Goal: Task Accomplishment & Management: Use online tool/utility

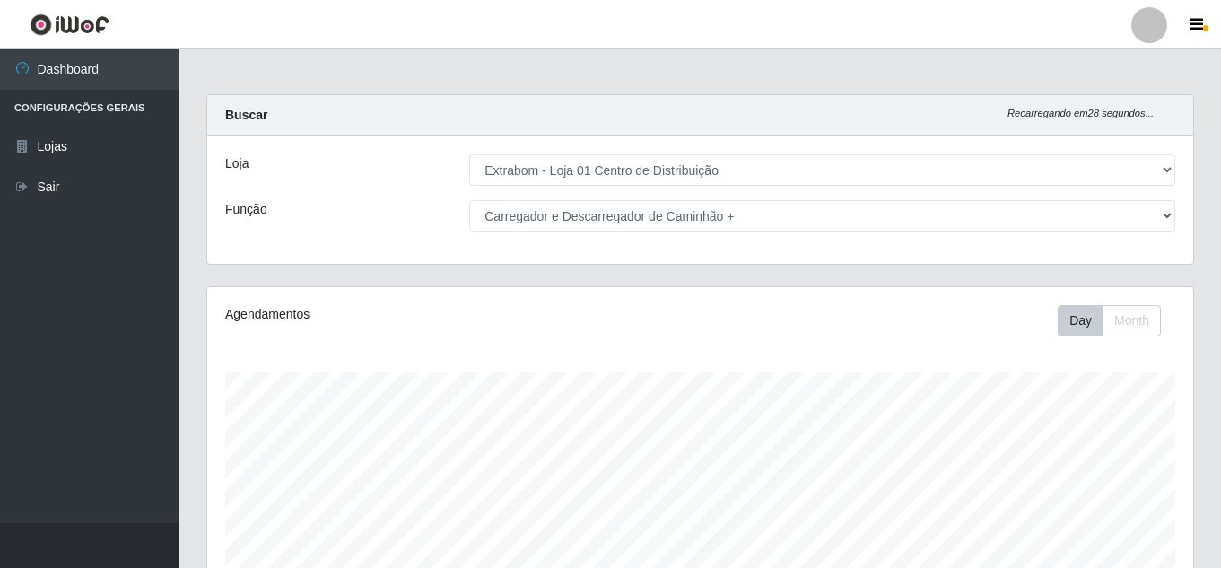
select select "435"
select select "138"
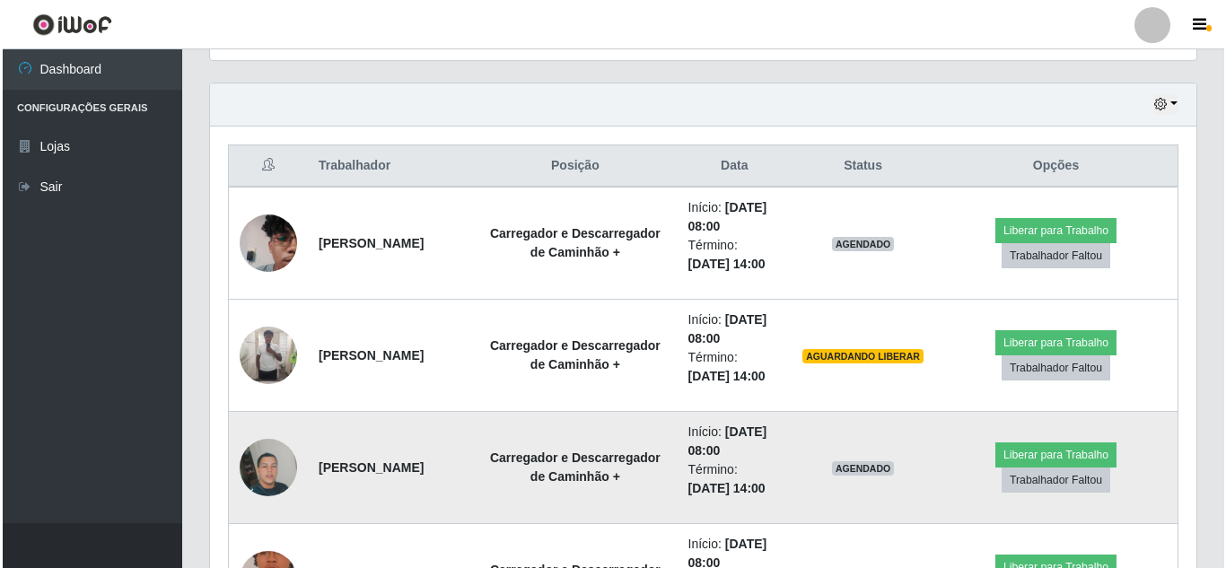
scroll to position [641, 0]
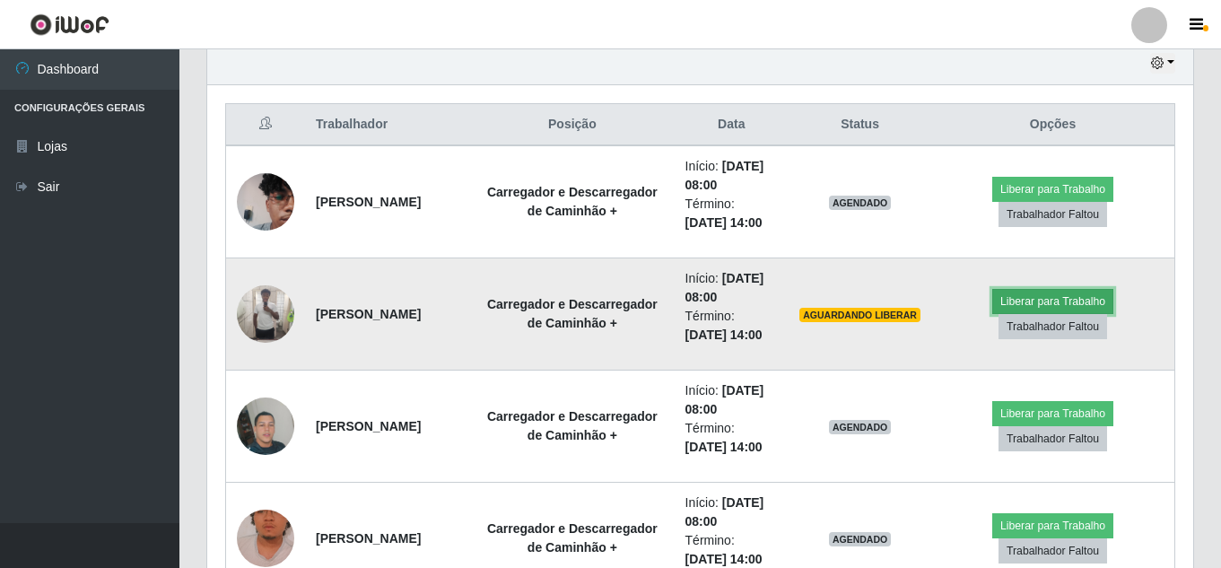
click at [1048, 297] on button "Liberar para Trabalho" at bounding box center [1053, 301] width 121 height 25
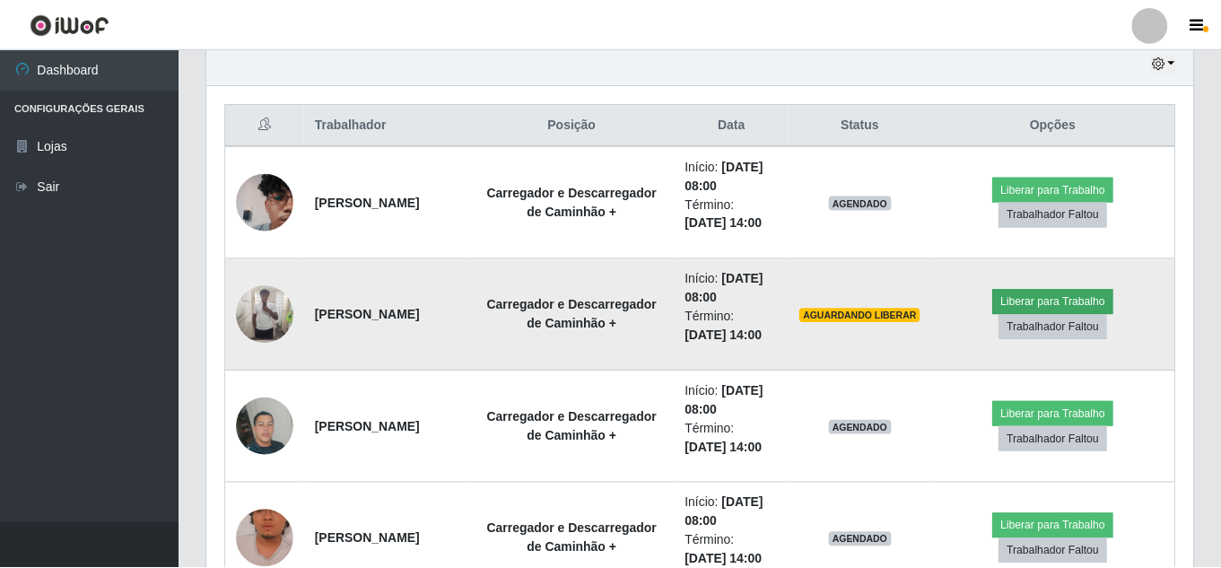
scroll to position [372, 977]
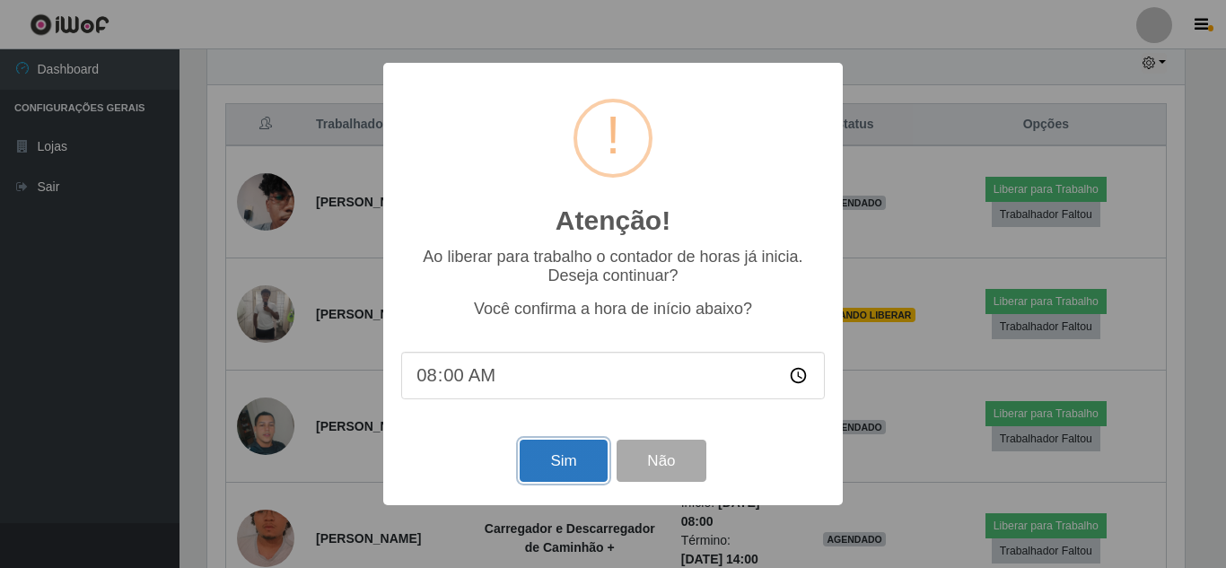
click at [550, 465] on button "Sim" at bounding box center [563, 461] width 87 height 42
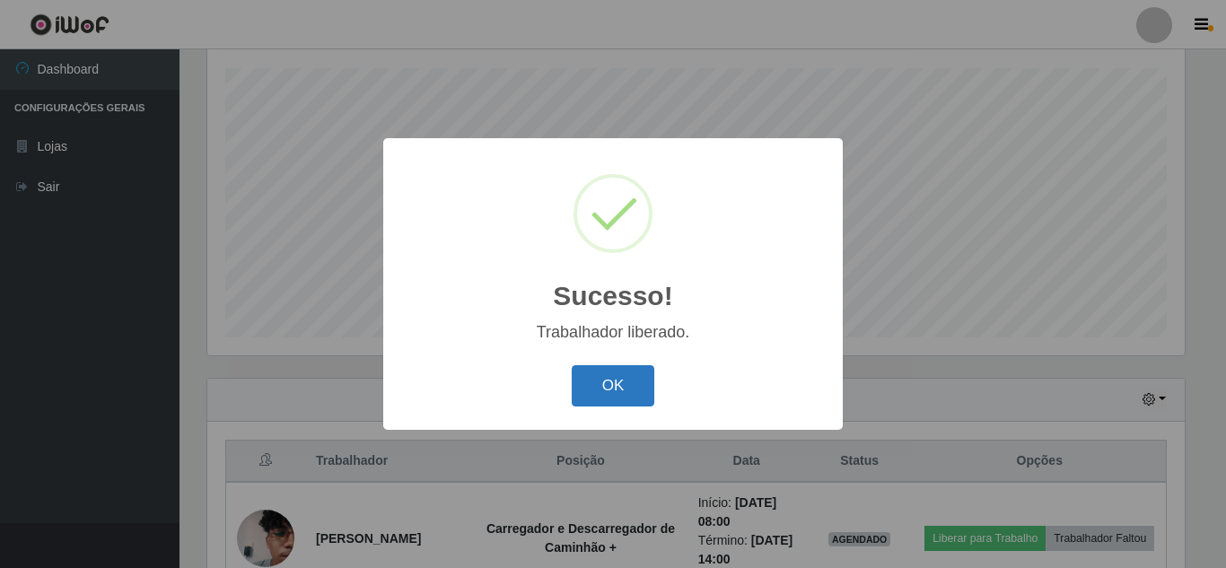
click at [616, 381] on button "OK" at bounding box center [613, 386] width 83 height 42
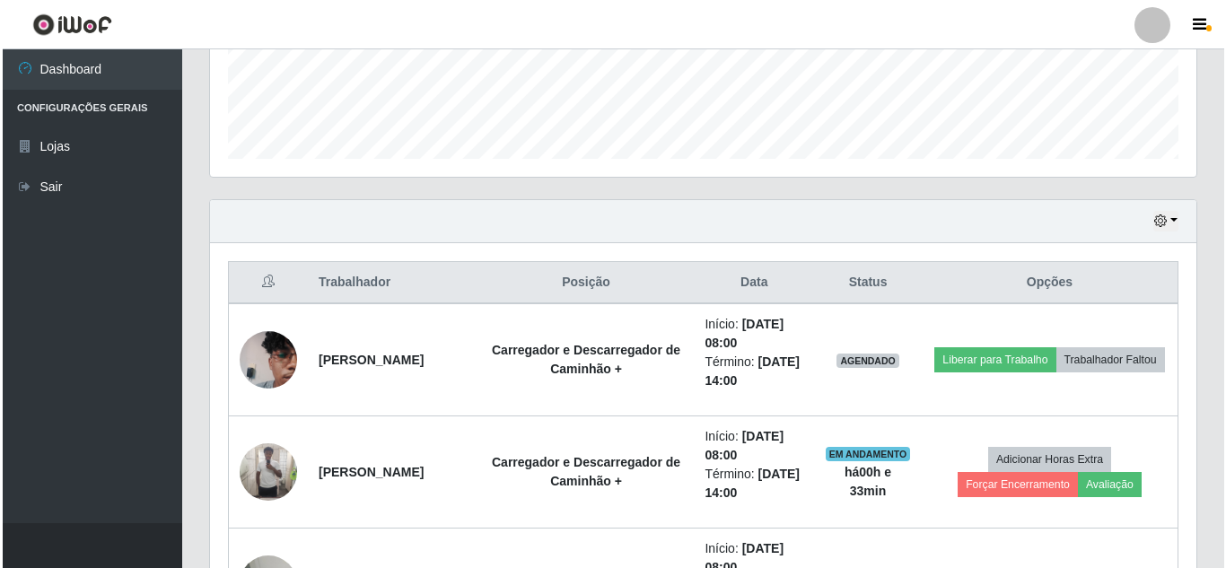
scroll to position [484, 0]
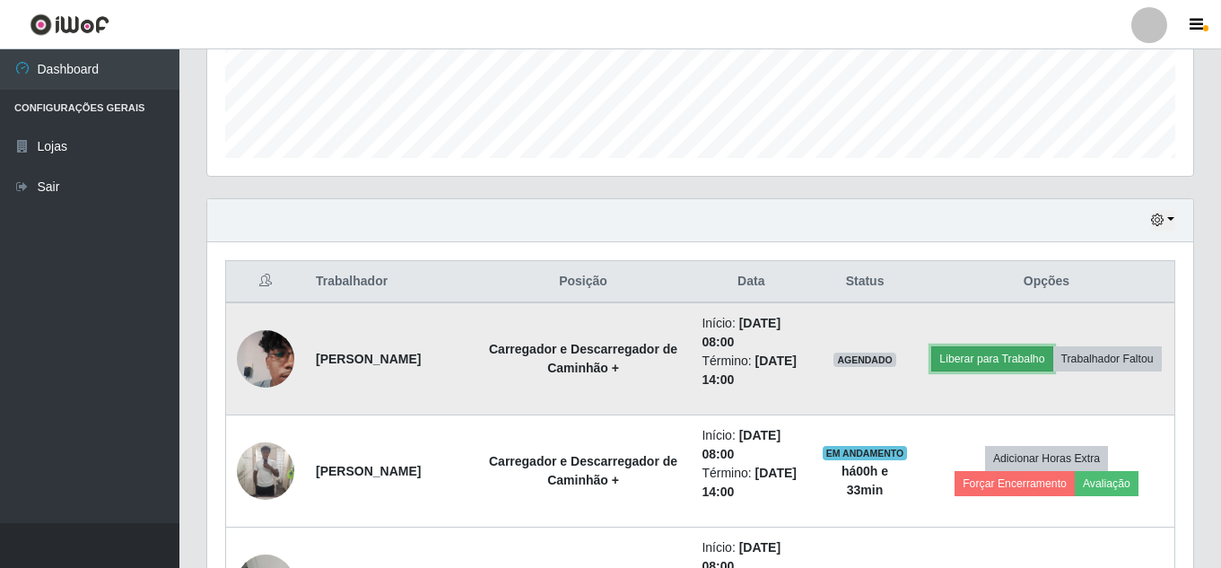
click at [1049, 347] on button "Liberar para Trabalho" at bounding box center [991, 358] width 121 height 25
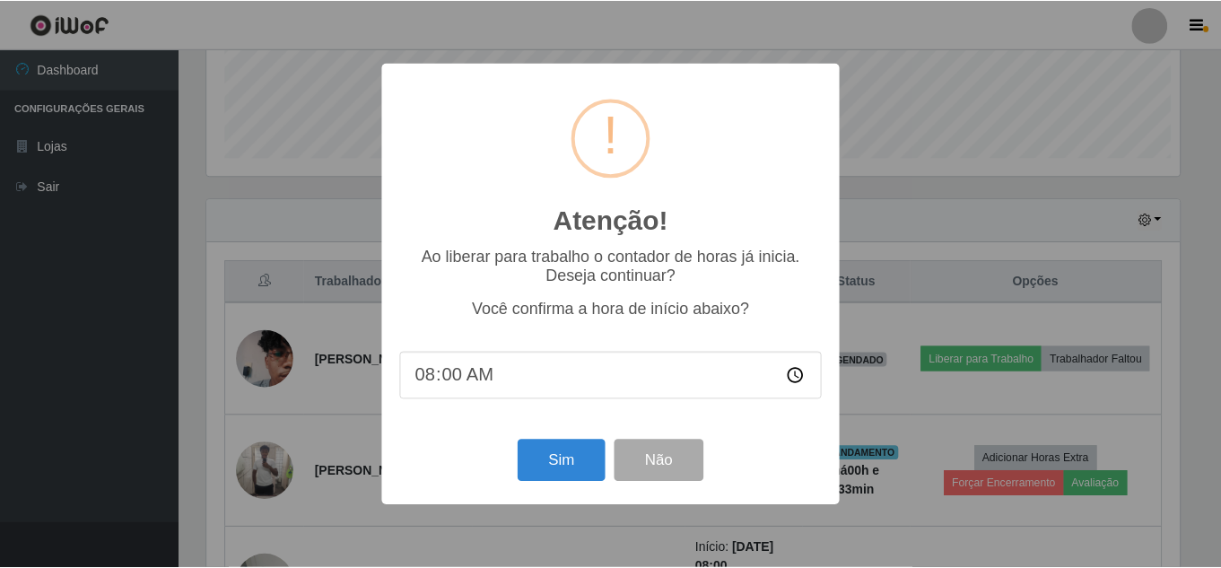
scroll to position [372, 977]
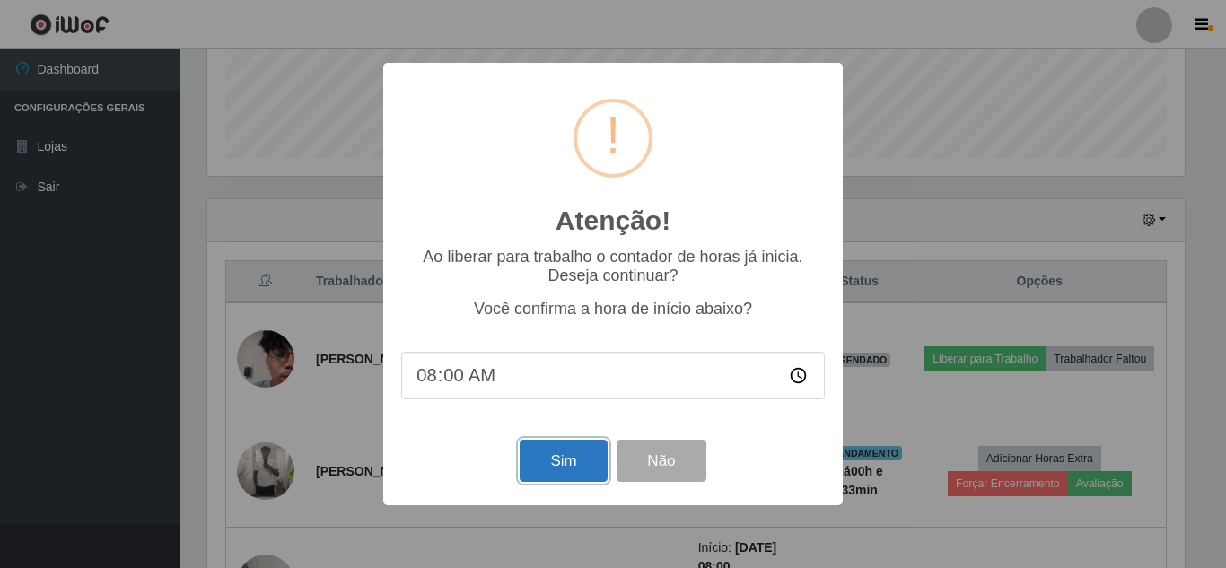
click at [563, 470] on button "Sim" at bounding box center [563, 461] width 87 height 42
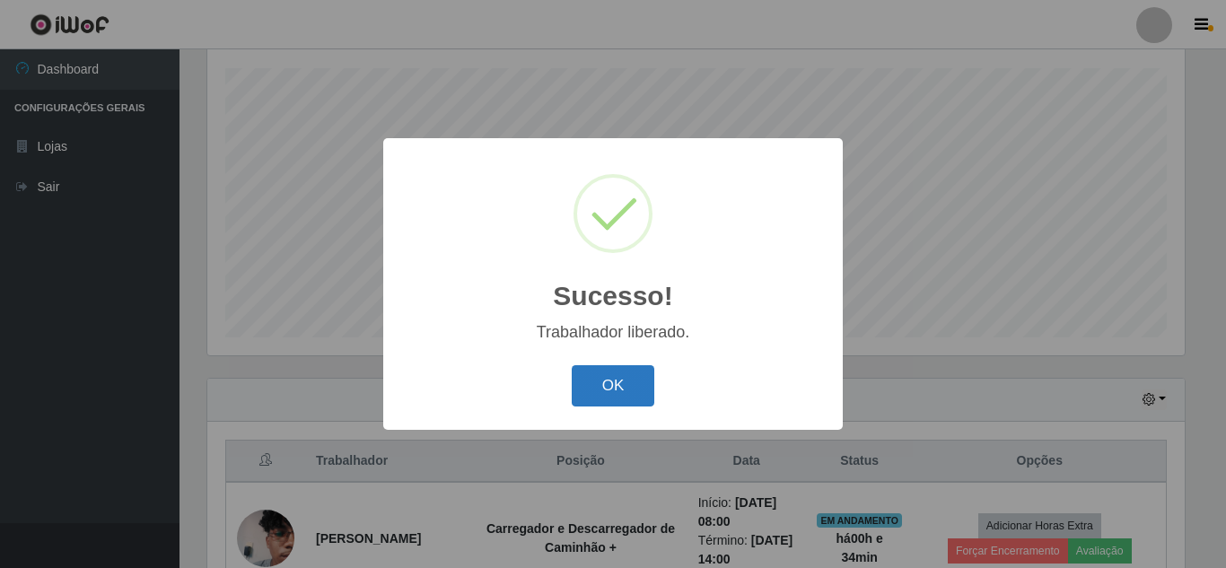
click at [610, 382] on button "OK" at bounding box center [613, 386] width 83 height 42
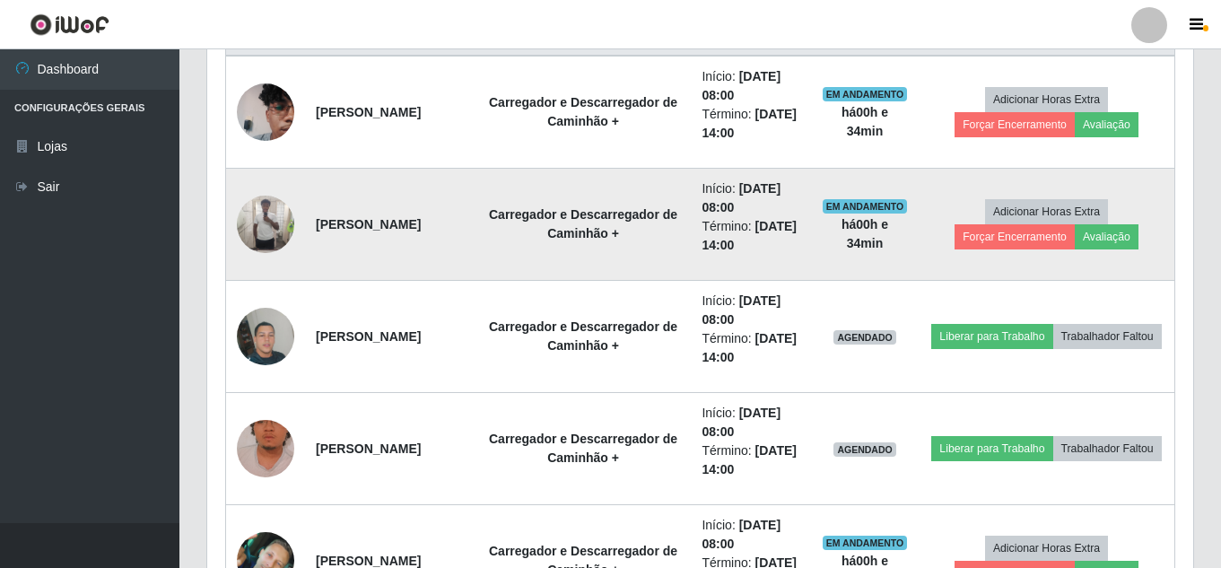
scroll to position [753, 0]
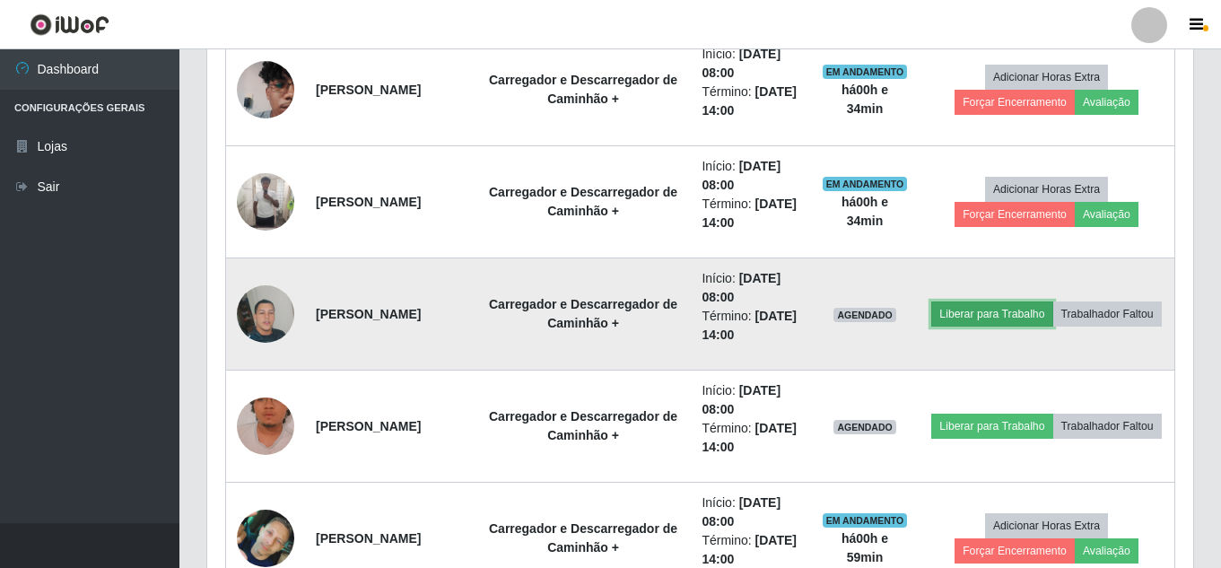
click at [1039, 302] on button "Liberar para Trabalho" at bounding box center [991, 314] width 121 height 25
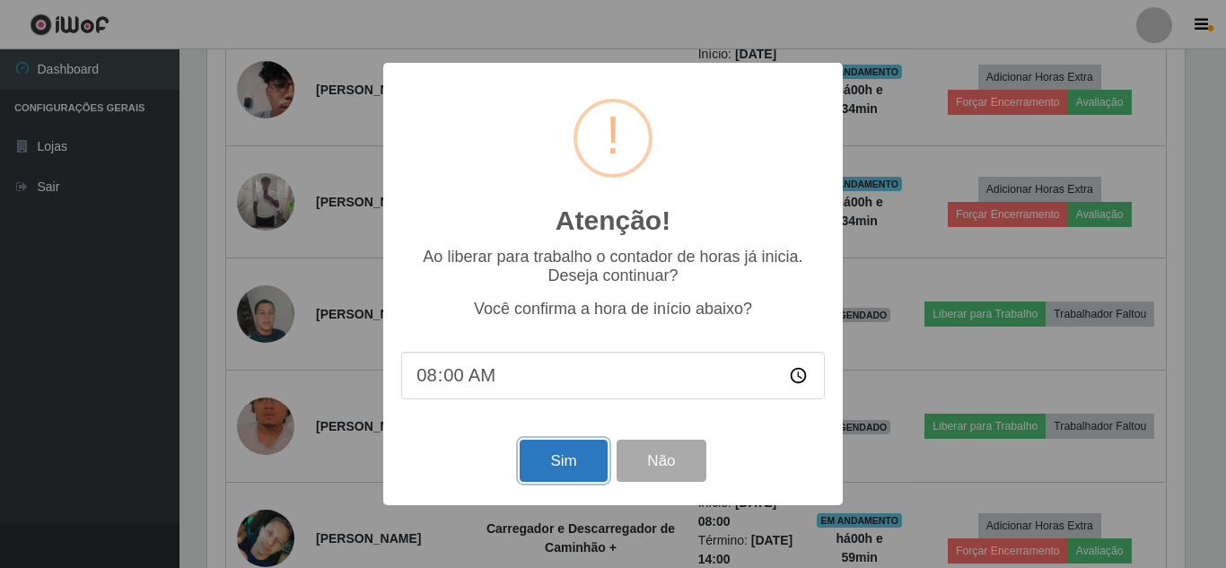
drag, startPoint x: 557, startPoint y: 470, endPoint x: 584, endPoint y: 459, distance: 29.3
click at [559, 469] on button "Sim" at bounding box center [563, 461] width 87 height 42
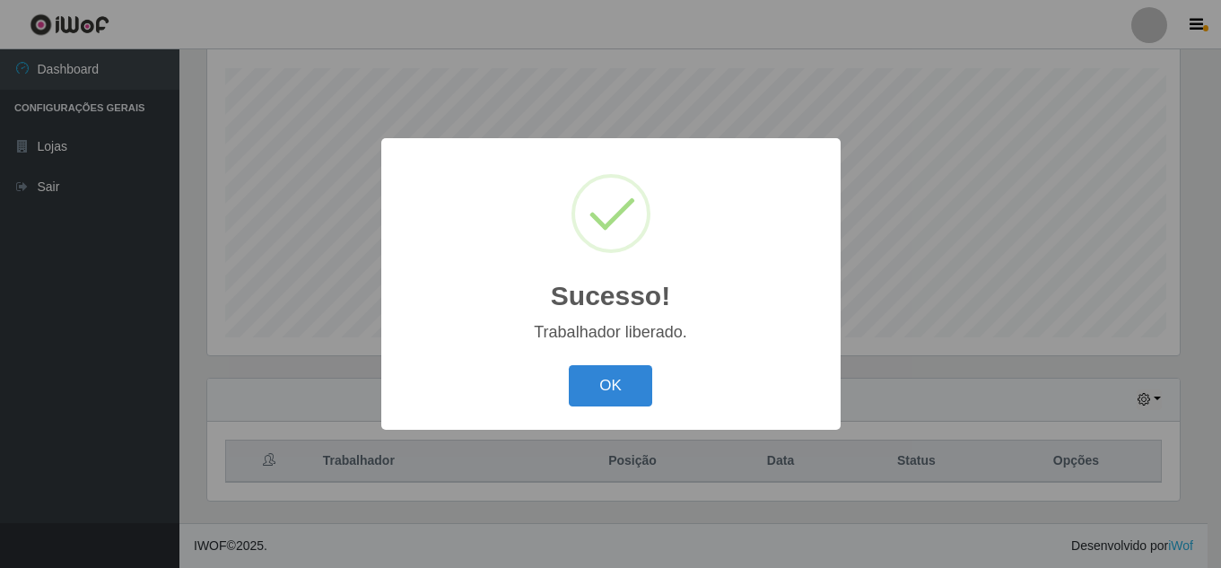
scroll to position [0, 0]
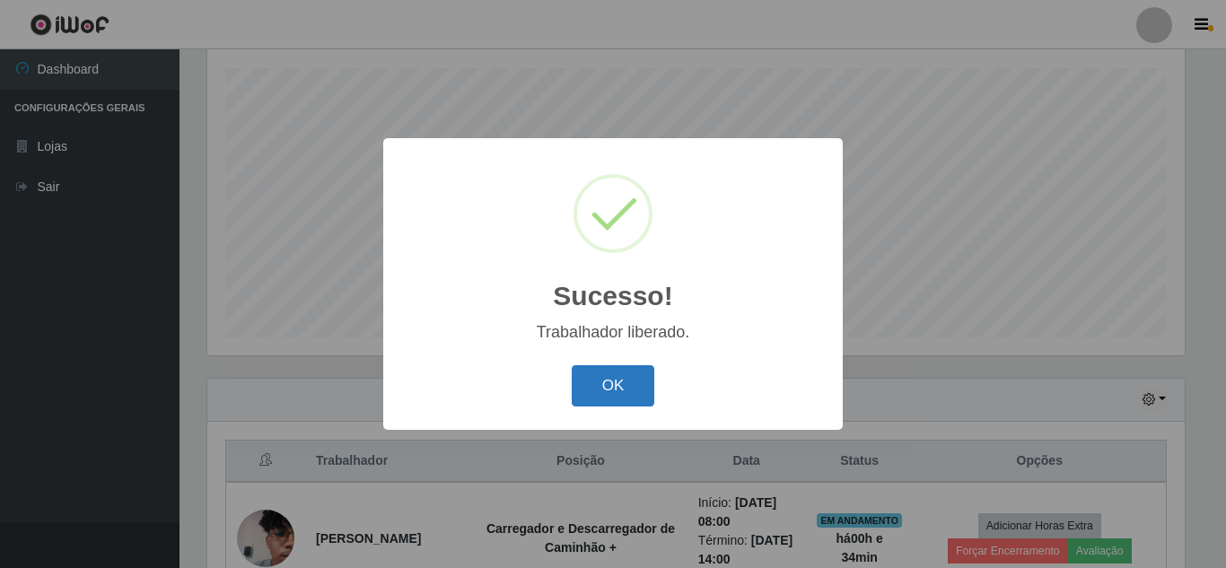
click at [625, 388] on button "OK" at bounding box center [613, 386] width 83 height 42
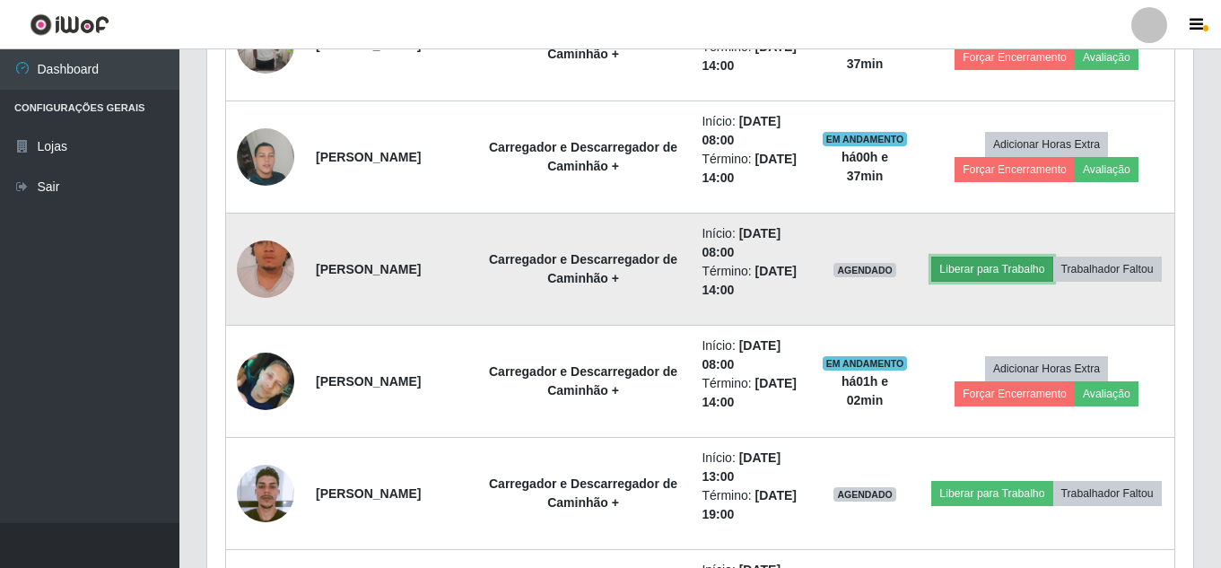
click at [1050, 257] on button "Liberar para Trabalho" at bounding box center [991, 269] width 121 height 25
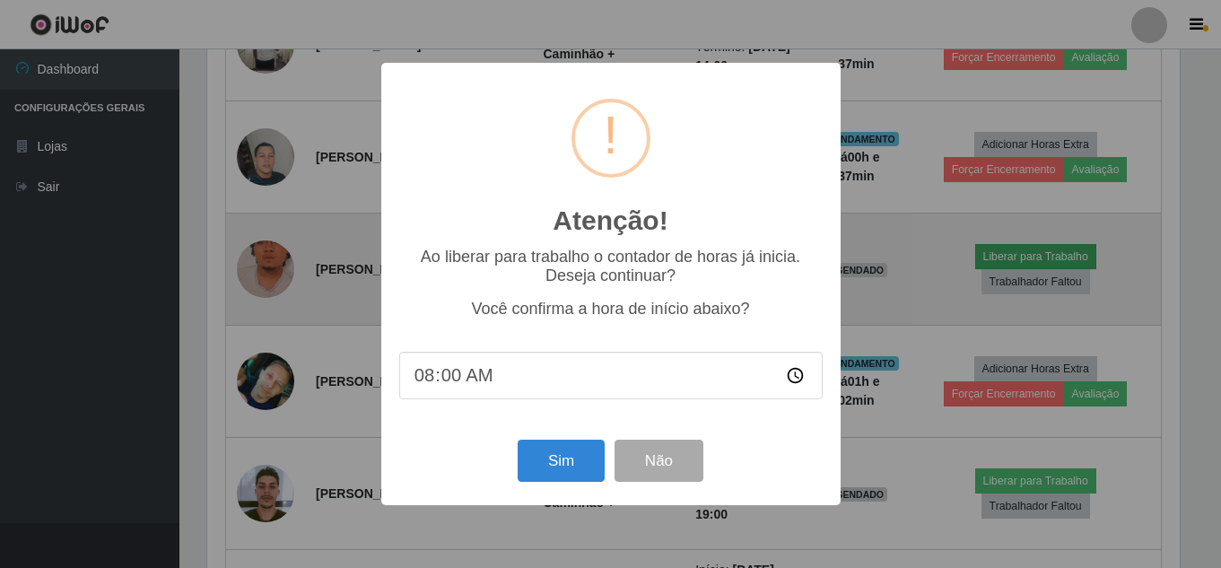
scroll to position [372, 977]
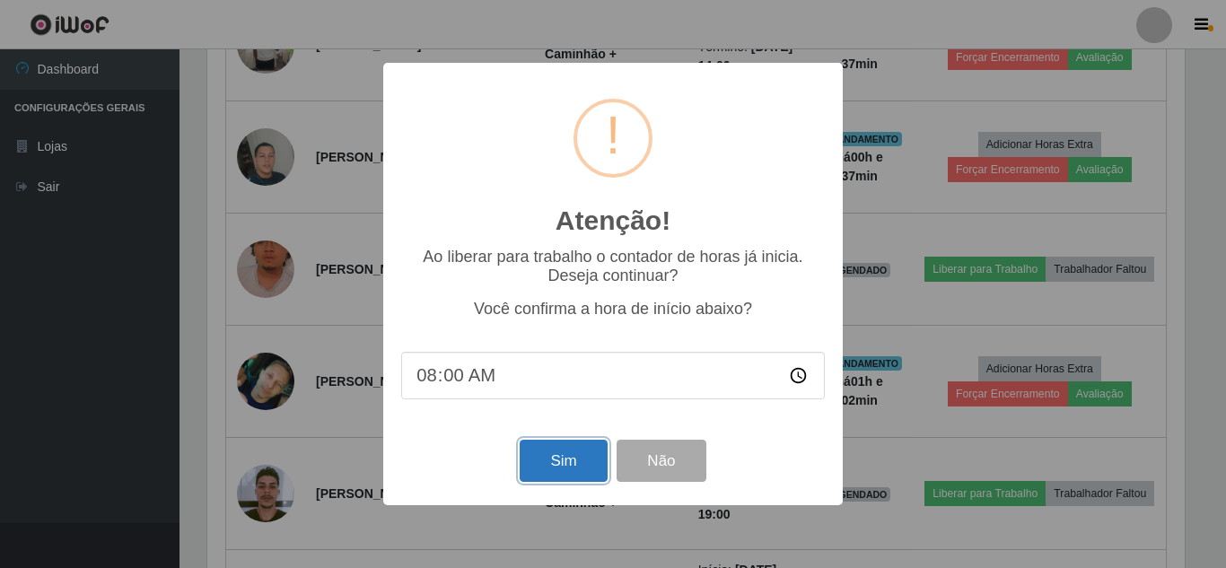
click at [564, 473] on button "Sim" at bounding box center [563, 461] width 87 height 42
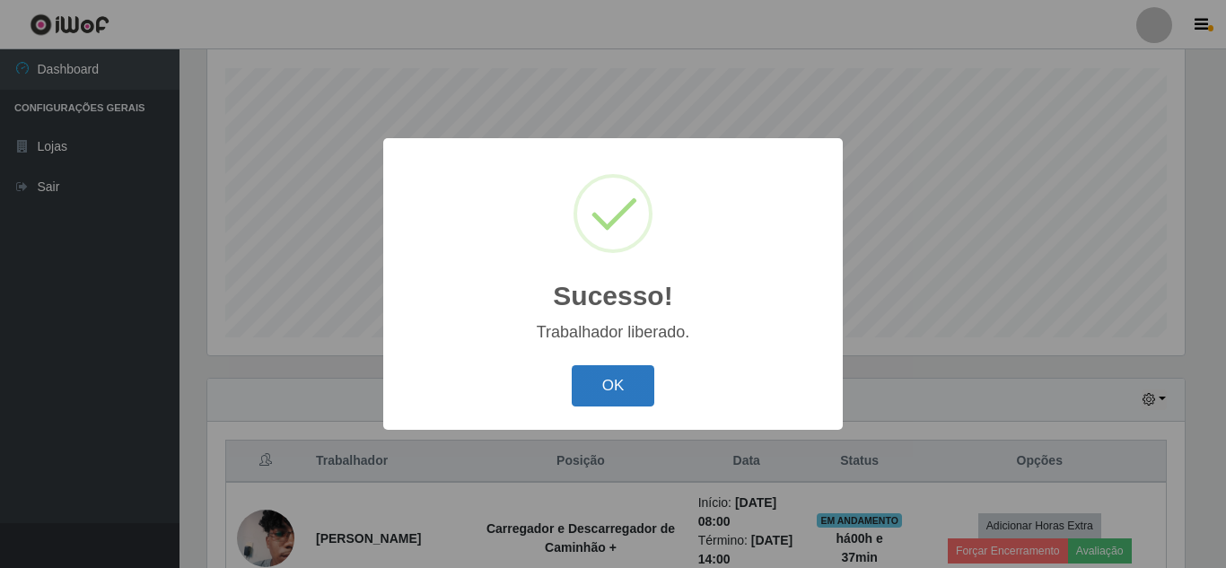
click at [603, 376] on button "OK" at bounding box center [613, 386] width 83 height 42
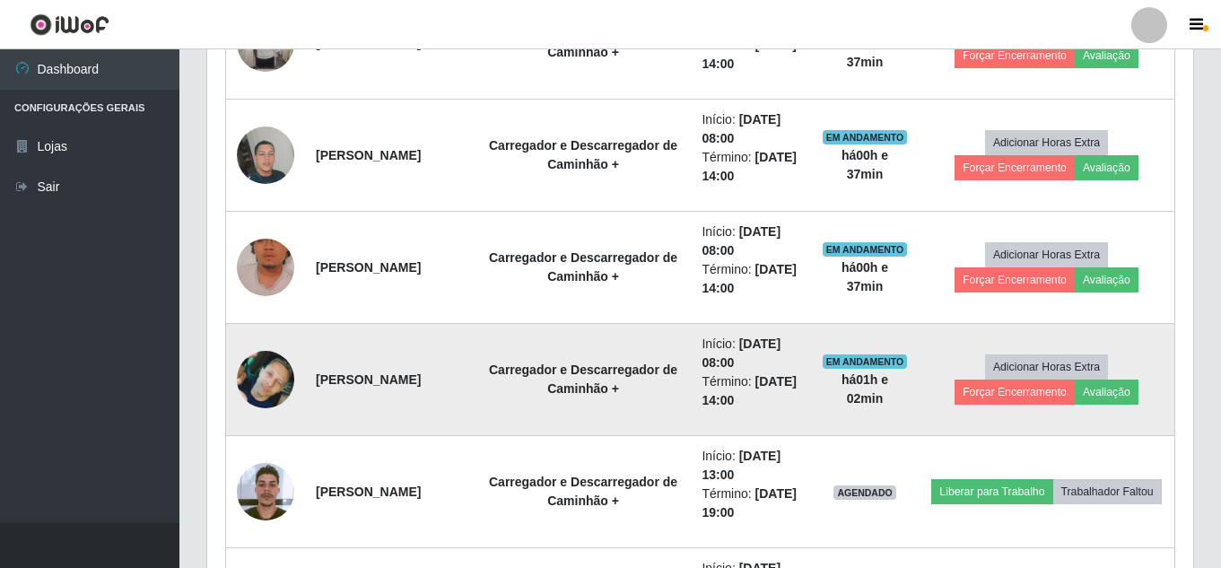
scroll to position [910, 0]
